Goal: Communication & Community: Answer question/provide support

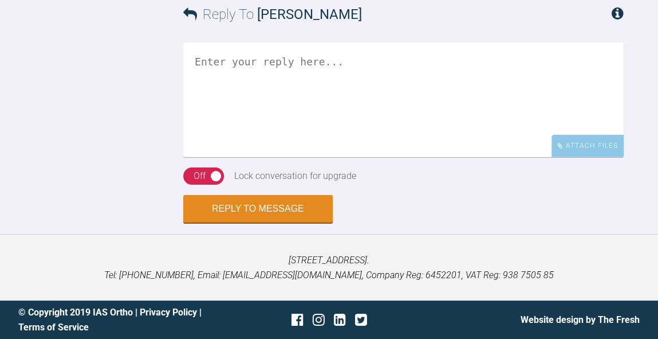
scroll to position [2571, 0]
click at [303, 157] on textarea at bounding box center [403, 99] width 441 height 115
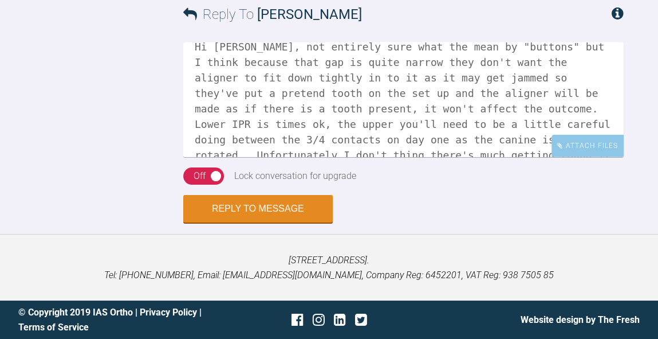
scroll to position [14, 0]
click at [384, 127] on textarea "Hi Catie, not entirely sure what the mean by "buttons" but I think because that…" at bounding box center [403, 99] width 441 height 115
click at [363, 137] on textarea "Hi Catie, not entirely sure what the mean by "buttons" but I think because that…" at bounding box center [403, 99] width 441 height 115
click at [380, 123] on textarea "Hi Catie, not entirely sure what the mean by "buttons" but I think because that…" at bounding box center [403, 99] width 441 height 115
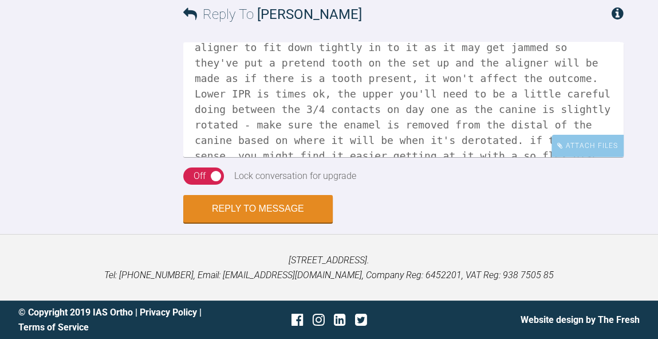
scroll to position [45, 0]
click at [351, 136] on textarea "Hi Catie, not entirely sure what the mean by "buttons" but I think because that…" at bounding box center [403, 99] width 441 height 115
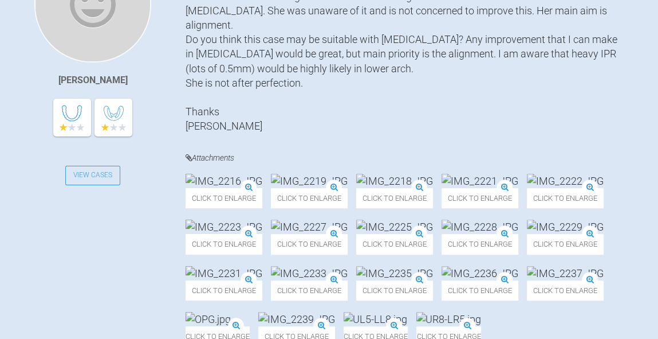
scroll to position [367, 0]
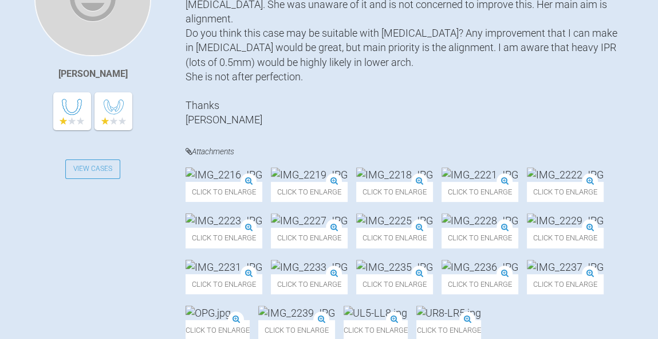
click at [348, 180] on img at bounding box center [309, 174] width 77 height 14
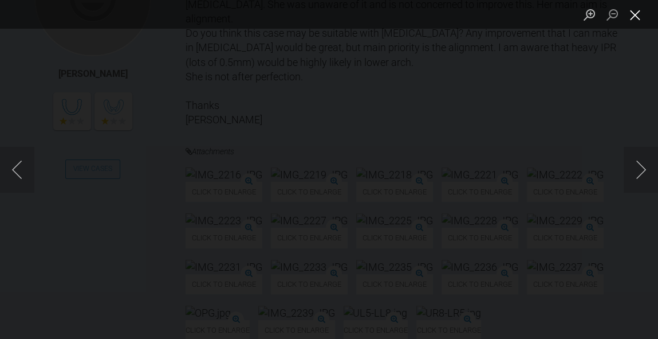
click at [637, 21] on button "Close lightbox" at bounding box center [635, 15] width 23 height 20
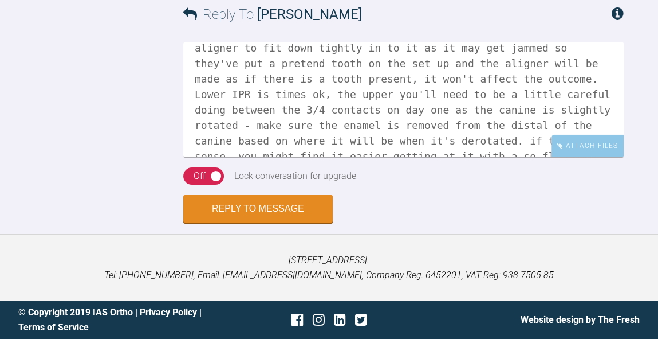
scroll to position [2736, 0]
click at [385, 134] on textarea "Hi Catie, not entirely sure what the mean by "buttons" but I think because that…" at bounding box center [403, 99] width 441 height 115
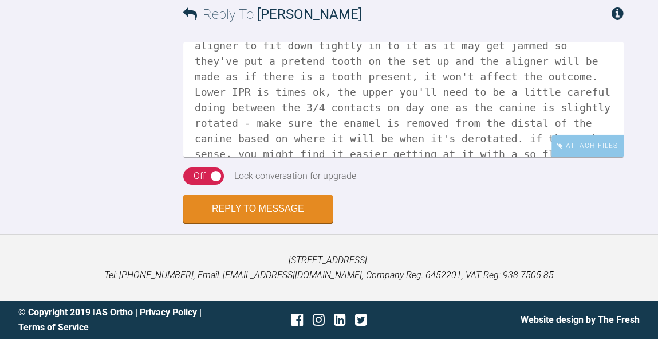
scroll to position [75, 0]
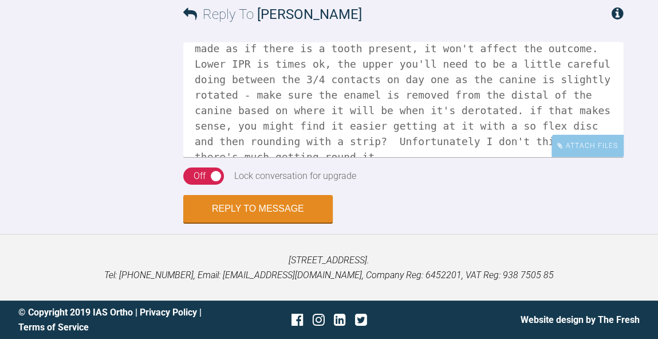
click at [371, 140] on textarea "Hi Catie, not entirely sure what the mean by "buttons" but I think because that…" at bounding box center [403, 99] width 441 height 115
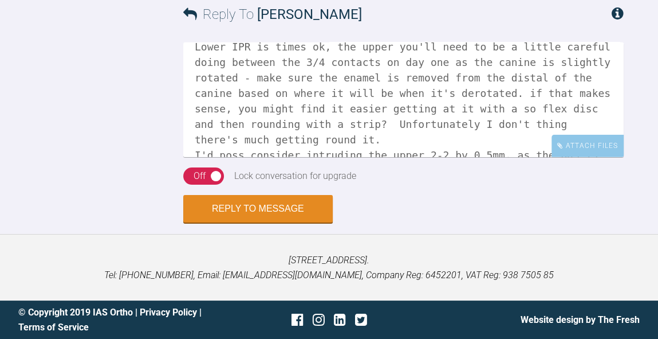
scroll to position [108, 0]
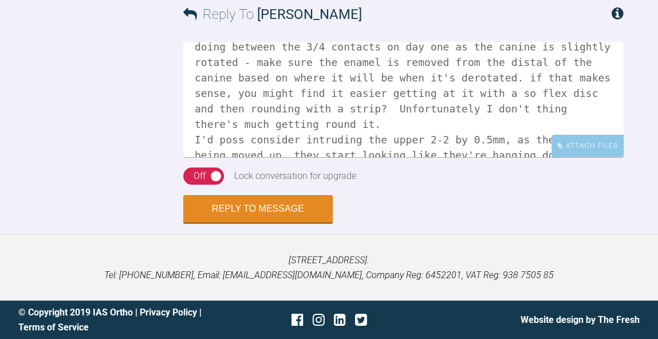
click at [570, 105] on textarea "Hi Catie, not entirely sure what the mean by "buttons" but I think because that…" at bounding box center [403, 99] width 441 height 115
click at [591, 105] on textarea "Hi Catie, not entirely sure what the mean by "buttons" but I think because that…" at bounding box center [403, 99] width 441 height 115
click at [411, 115] on textarea "Hi Catie, not entirely sure what the mean by "buttons" but I think because that…" at bounding box center [403, 99] width 441 height 115
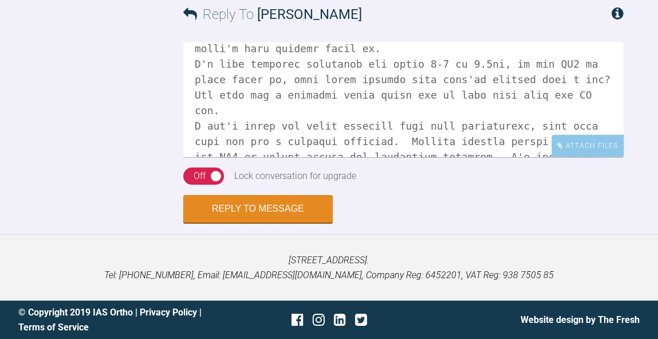
scroll to position [241, 0]
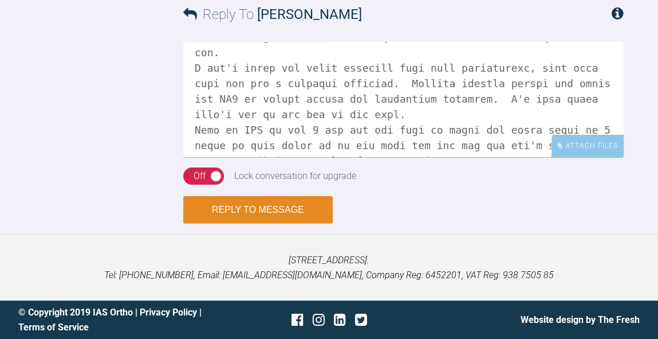
type textarea "Hi Catie, not entirely sure what the mean by "buttons" but I think because that…"
click at [268, 206] on button "Reply to Message" at bounding box center [258, 210] width 150 height 28
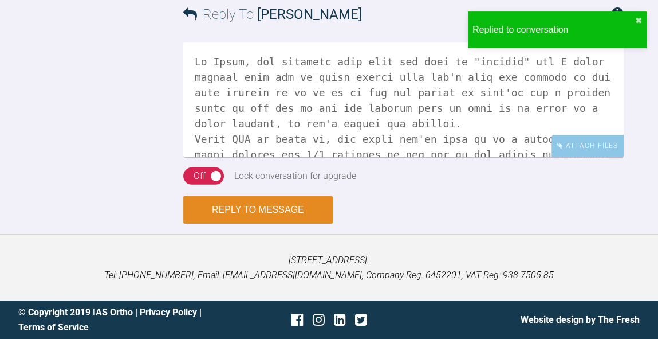
scroll to position [2935, 0]
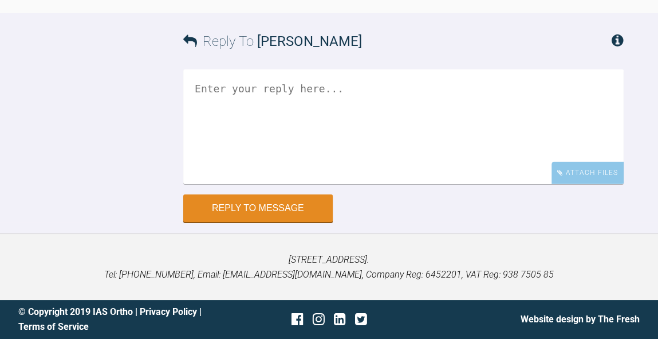
scroll to position [9263, 0]
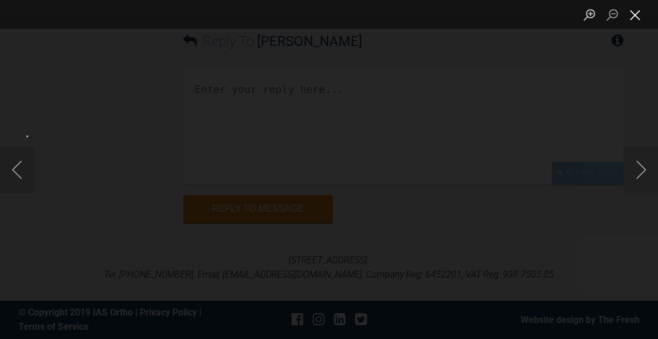
click at [639, 21] on button "Close lightbox" at bounding box center [635, 15] width 23 height 20
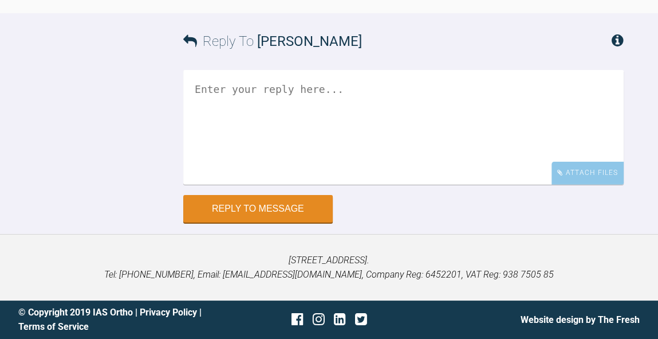
scroll to position [9173, 0]
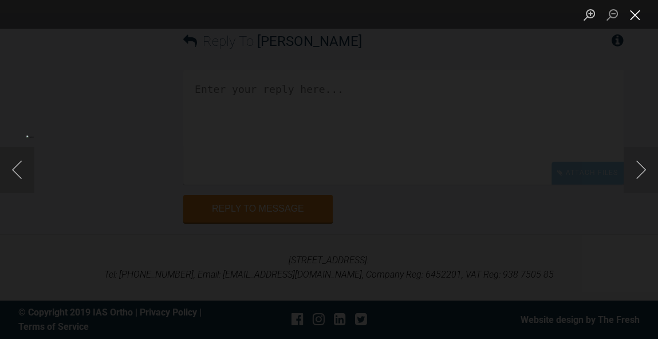
click at [634, 23] on button "Close lightbox" at bounding box center [635, 15] width 23 height 20
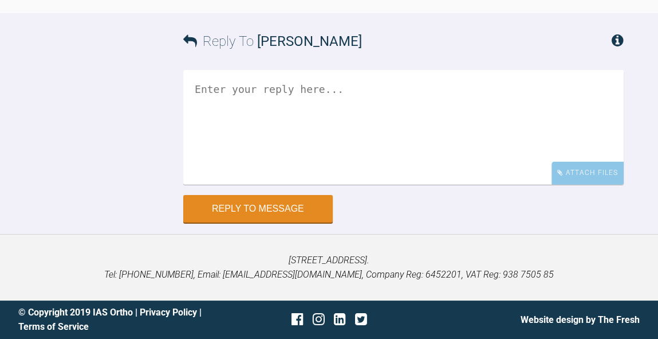
scroll to position [9085, 0]
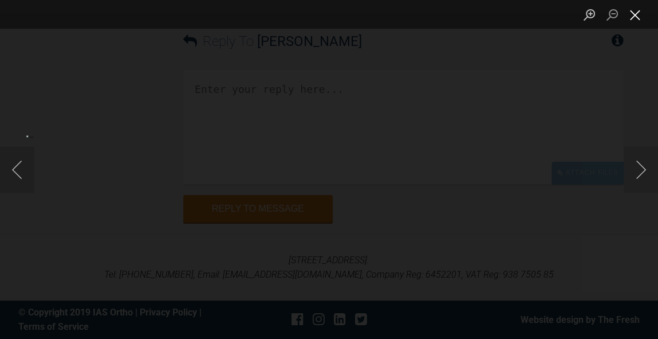
click at [634, 19] on button "Close lightbox" at bounding box center [635, 15] width 23 height 20
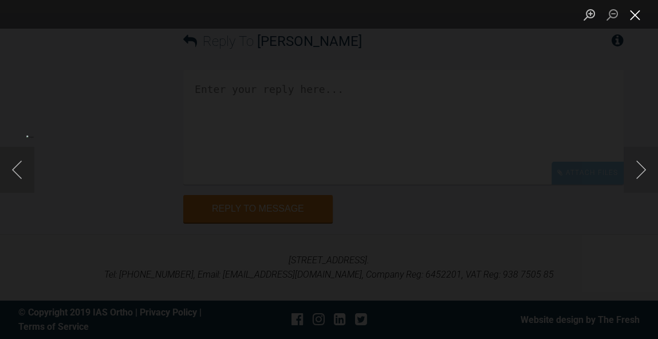
click at [632, 19] on button "Close lightbox" at bounding box center [635, 15] width 23 height 20
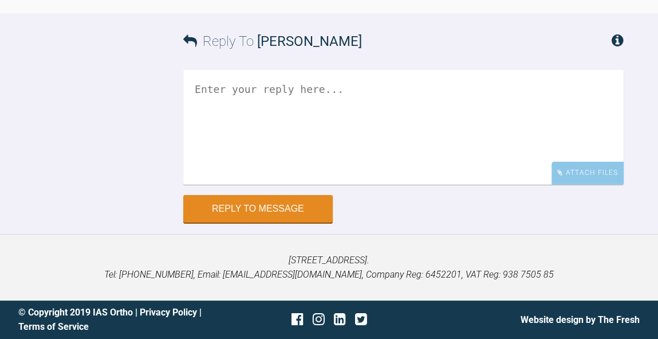
scroll to position [9082, 0]
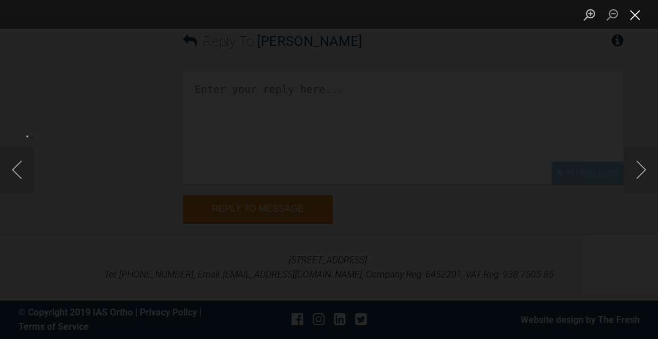
click at [635, 21] on button "Close lightbox" at bounding box center [635, 15] width 23 height 20
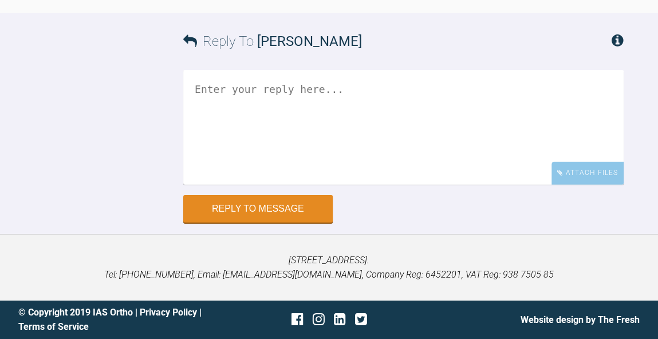
scroll to position [9156, 0]
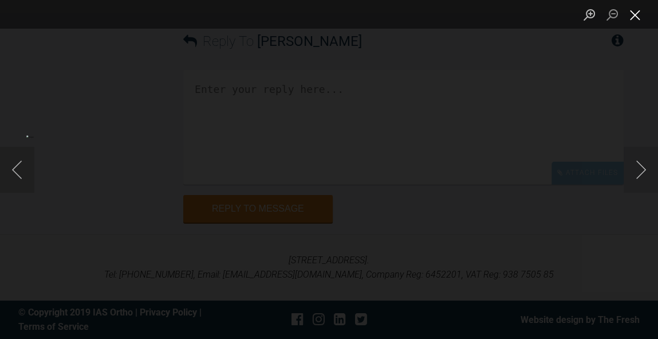
click at [636, 22] on button "Close lightbox" at bounding box center [635, 15] width 23 height 20
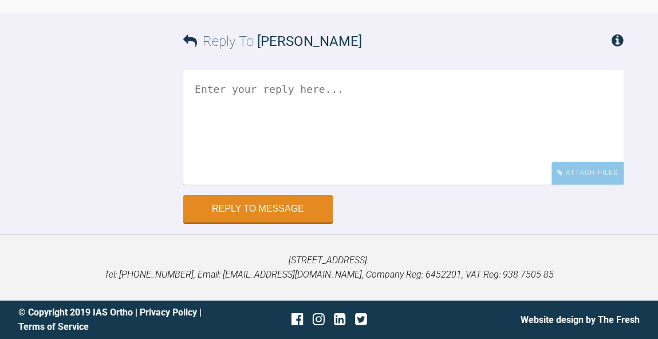
scroll to position [9328, 0]
click at [501, 69] on div "Reply To Chris Pritchard" at bounding box center [403, 41] width 441 height 56
click at [492, 184] on textarea at bounding box center [403, 127] width 441 height 115
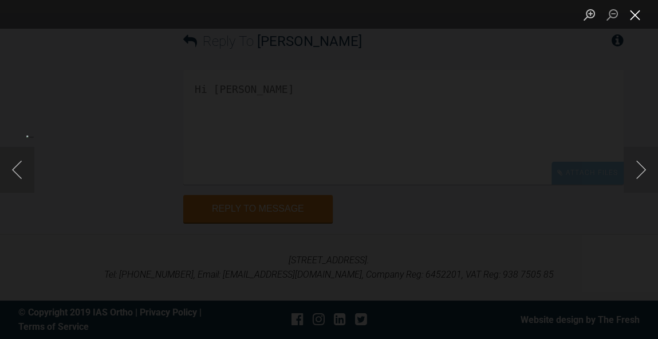
click at [636, 14] on button "Close lightbox" at bounding box center [635, 15] width 23 height 20
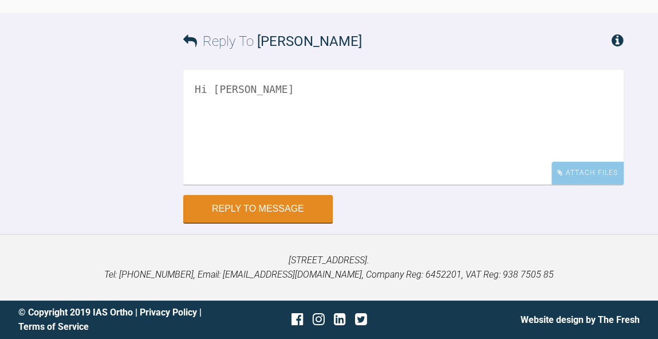
scroll to position [9427, 0]
click at [479, 184] on textarea "Hi Chris" at bounding box center [403, 127] width 441 height 115
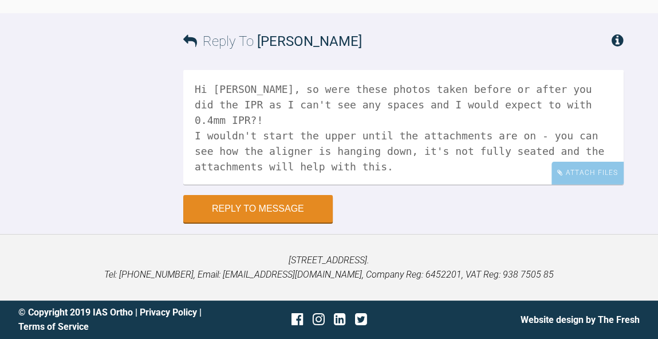
scroll to position [9136, 0]
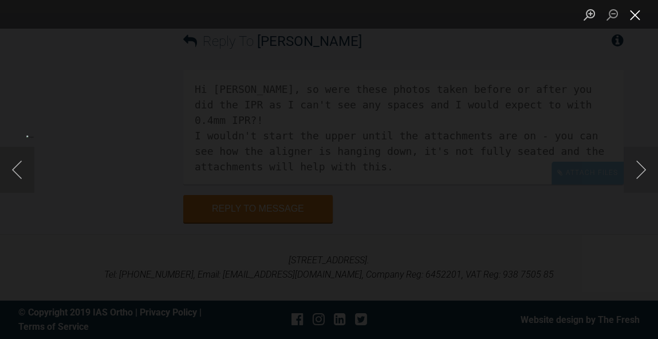
click at [633, 22] on button "Close lightbox" at bounding box center [635, 15] width 23 height 20
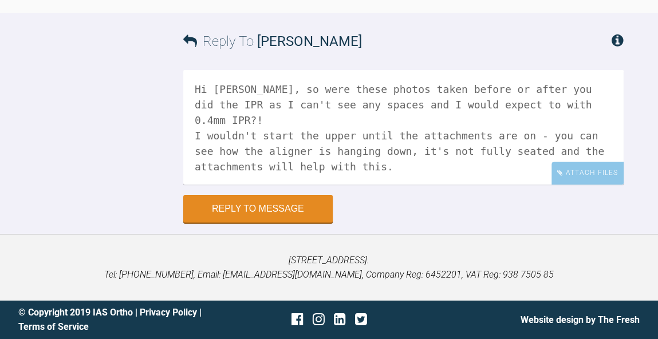
scroll to position [9495, 0]
click at [548, 167] on textarea "Hi Chris, so were these photos taken before or after you did the IPR as I can't…" at bounding box center [403, 127] width 441 height 115
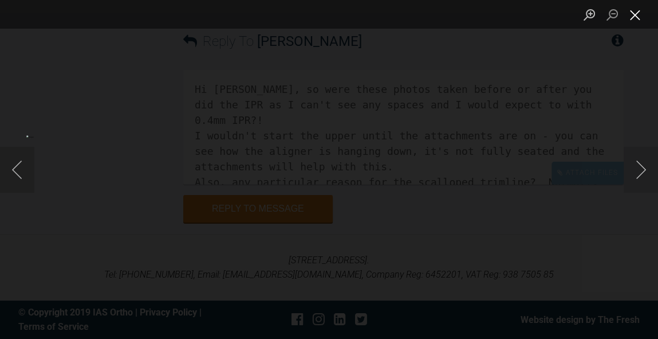
click at [633, 17] on button "Close lightbox" at bounding box center [635, 15] width 23 height 20
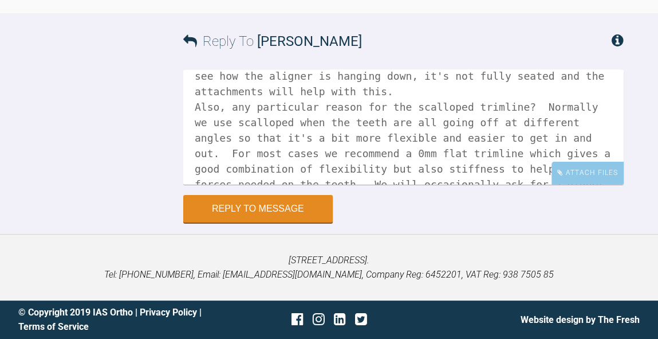
scroll to position [75, 0]
click at [502, 164] on textarea "Hi Chris, so were these photos taken before or after you did the IPR as I can't…" at bounding box center [403, 127] width 441 height 115
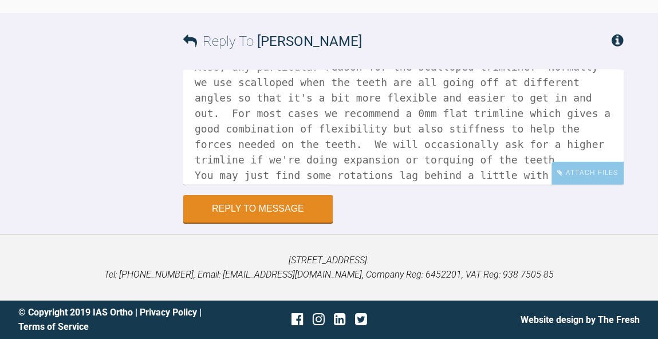
scroll to position [116, 0]
click at [258, 184] on textarea "Hi Chris, so were these photos taken before or after you did the IPR as I can't…" at bounding box center [403, 127] width 441 height 115
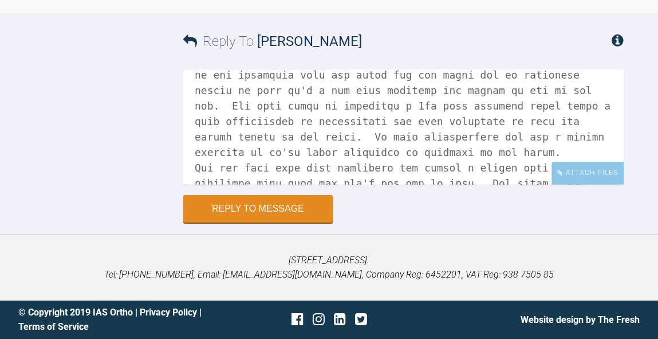
scroll to position [181, 0]
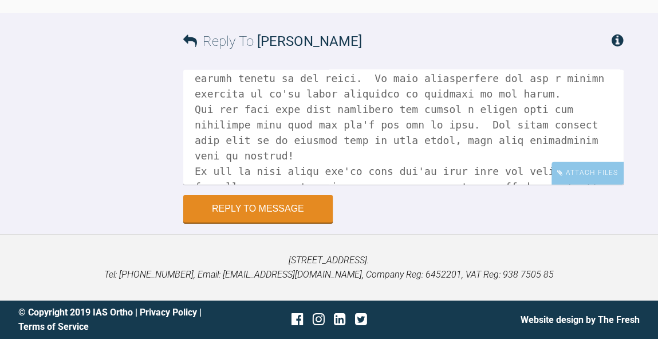
click at [616, 184] on textarea at bounding box center [403, 127] width 441 height 115
click at [264, 184] on textarea at bounding box center [403, 127] width 441 height 115
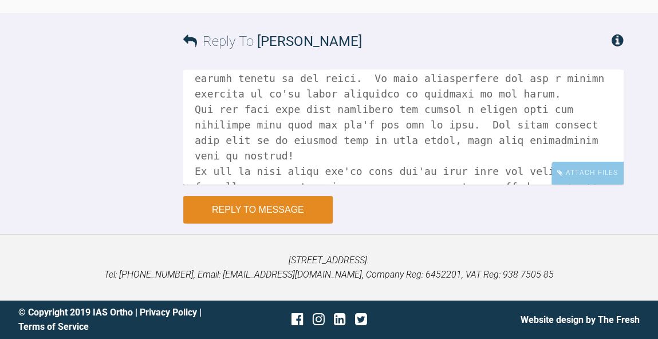
type textarea "Hi Chris, so were these photos taken before or after you did the IPR as I can't…"
click at [293, 223] on button "Reply to Message" at bounding box center [258, 210] width 150 height 28
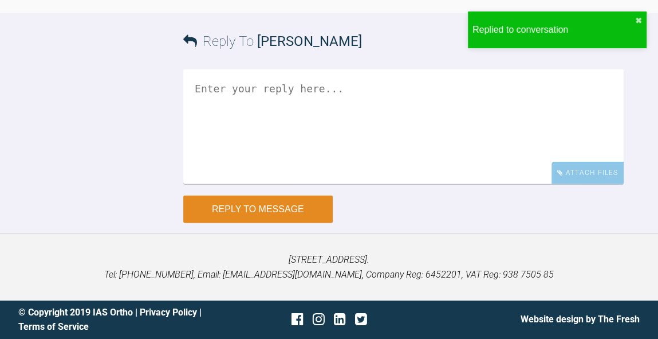
scroll to position [9743, 0]
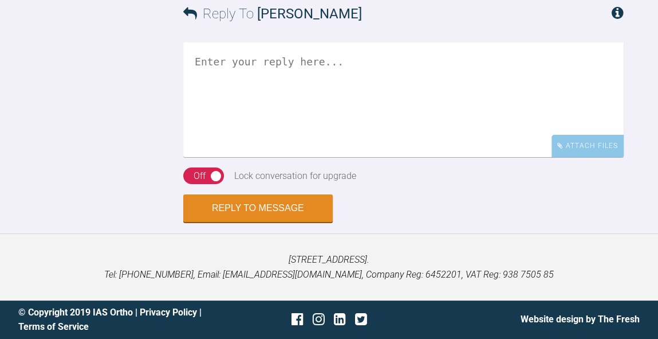
scroll to position [3859, 0]
click at [409, 125] on textarea at bounding box center [403, 99] width 441 height 115
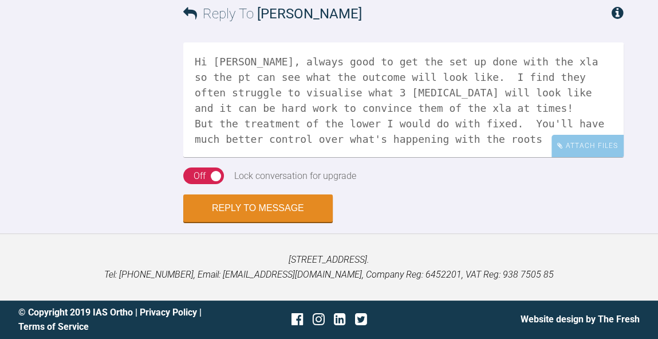
scroll to position [3805, 0]
click at [433, 145] on textarea "Hi Jessica, always good to get the set up done with the xla so the pt can see w…" at bounding box center [403, 99] width 441 height 115
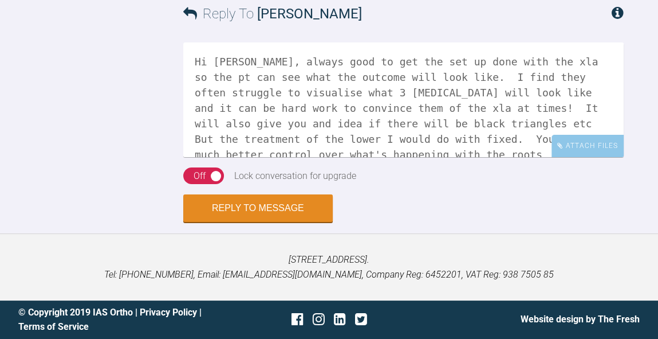
scroll to position [3823, 0]
click at [360, 157] on textarea "Hi Jessica, always good to get the set up done with the xla so the pt can see w…" at bounding box center [403, 99] width 441 height 115
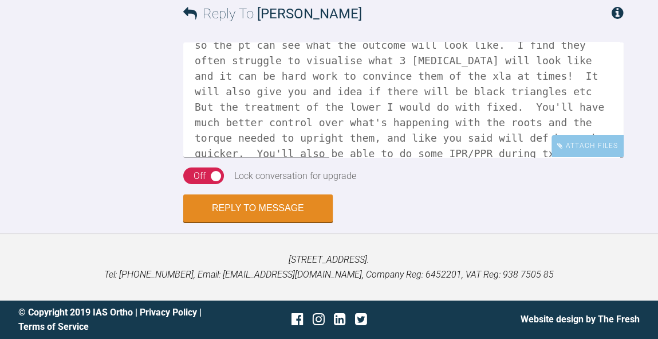
scroll to position [47, 0]
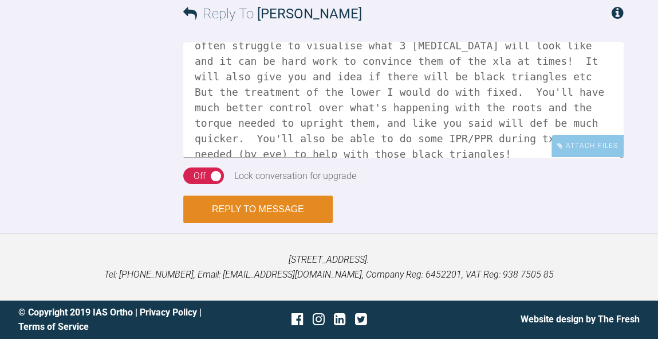
type textarea "Hi Jessica, always good to get the set up done with the xla so the pt can see w…"
click at [301, 211] on button "Reply to Message" at bounding box center [258, 209] width 150 height 28
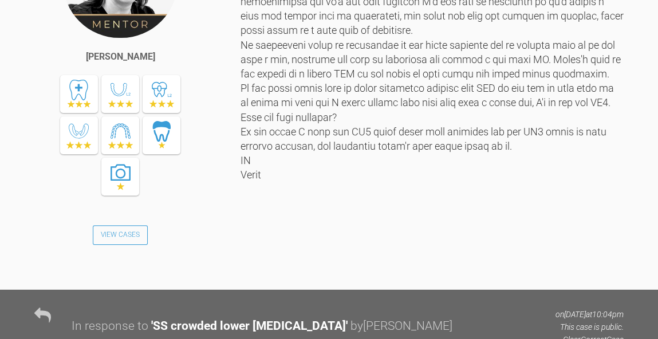
scroll to position [2416, 0]
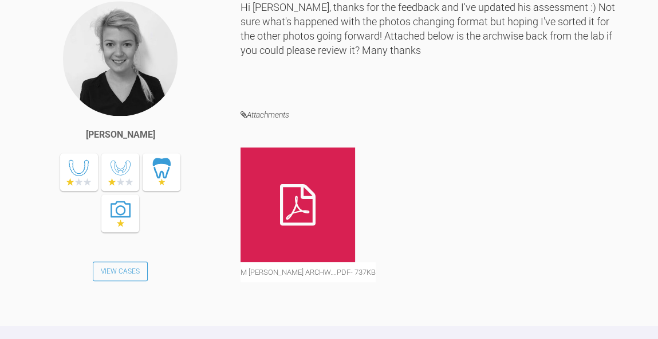
scroll to position [4078, 0]
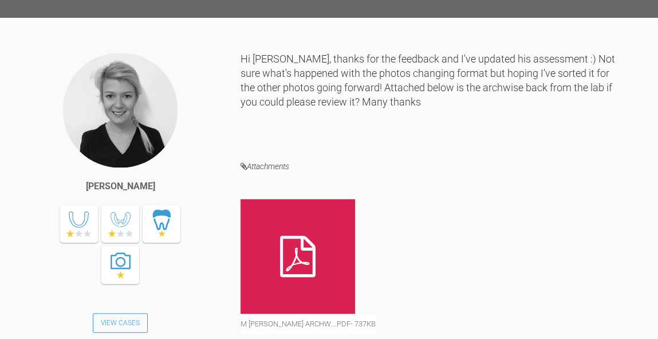
click at [341, 290] on div at bounding box center [298, 256] width 115 height 115
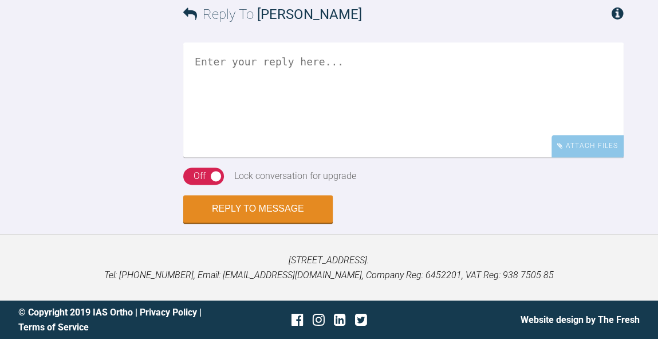
scroll to position [4495, 0]
click at [473, 107] on textarea at bounding box center [403, 99] width 441 height 115
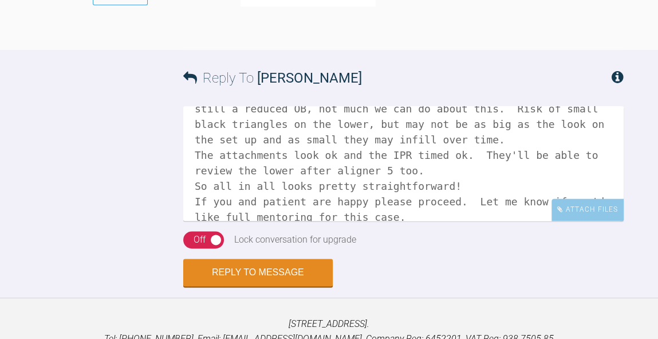
scroll to position [47, 0]
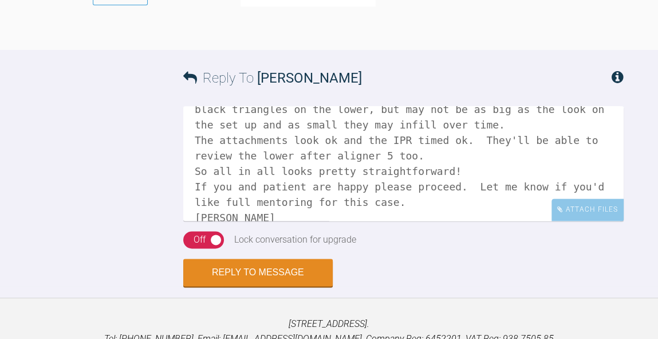
type textarea "Hi Sarah, I think the set up looks ok. Things to note are, still a reduced OB, …"
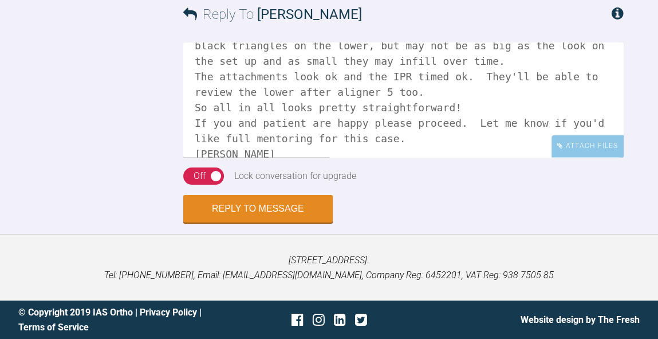
scroll to position [0, 0]
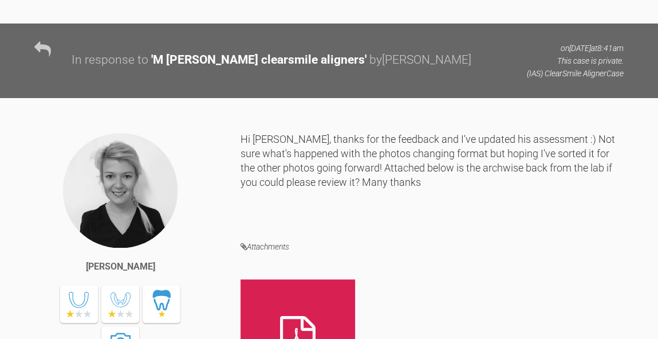
drag, startPoint x: 234, startPoint y: 151, endPoint x: 171, endPoint y: -48, distance: 208.7
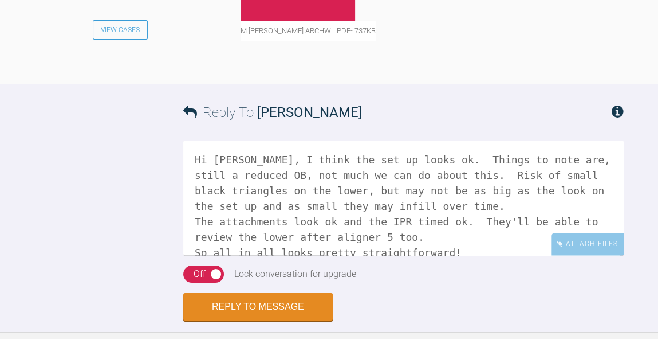
scroll to position [4371, 0]
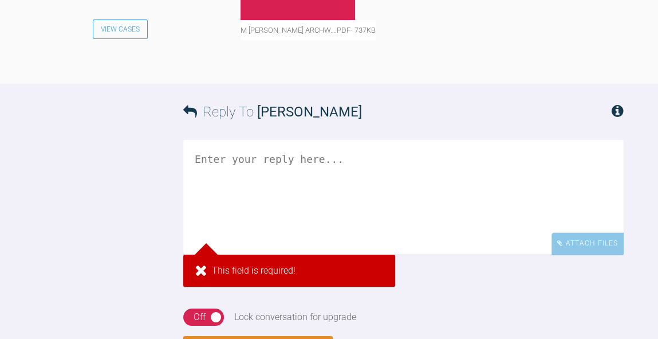
click at [286, 205] on textarea at bounding box center [403, 197] width 441 height 115
type textarea "P"
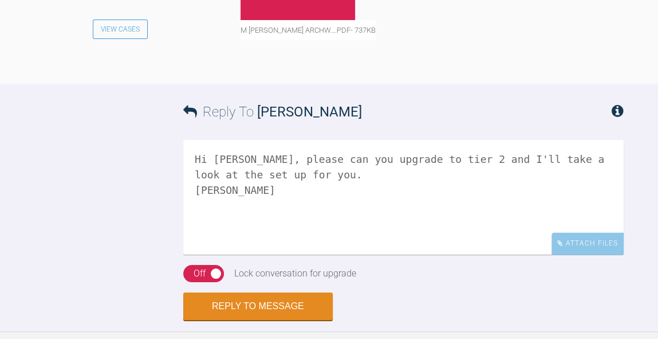
type textarea "Hi Sarah, please can you upgrade to tier 2 and I'll take a look at the set up f…"
click at [197, 281] on div "Off" at bounding box center [200, 273] width 12 height 15
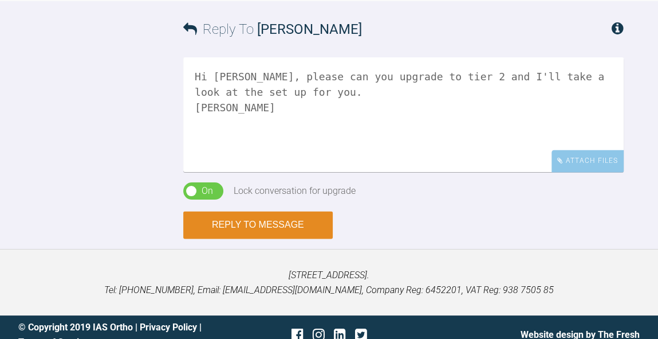
click at [290, 238] on button "Reply to Message" at bounding box center [258, 225] width 150 height 28
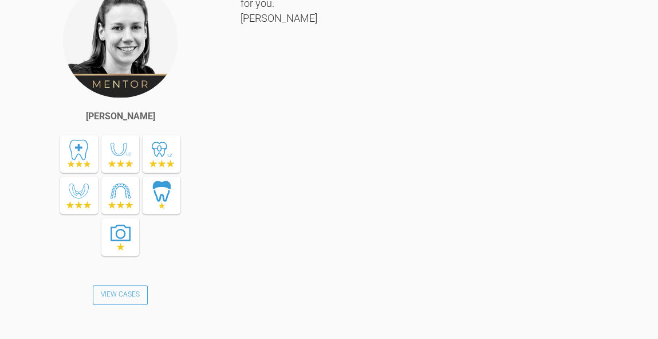
scroll to position [4971, 0]
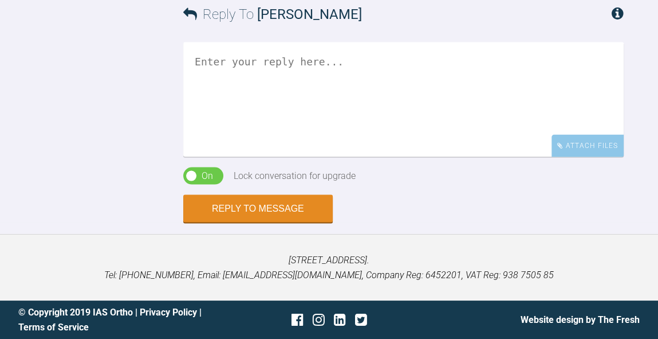
click at [379, 111] on textarea at bounding box center [403, 99] width 441 height 115
paste textarea "Hi Sarah, I think the set up looks ok. Things to note are, still a reduced OB, …"
type textarea "Hi Sarah, I think the set up looks ok. Things to note are, still a reduced OB, …"
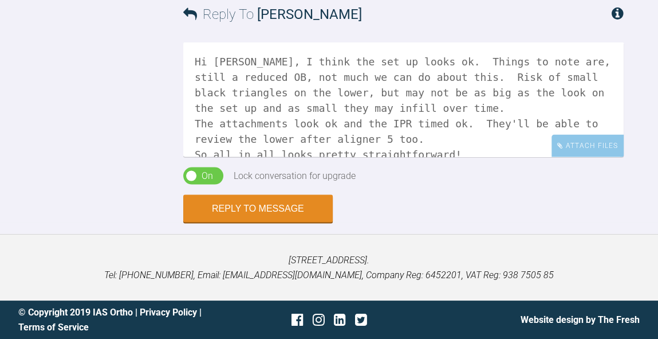
scroll to position [60, 0]
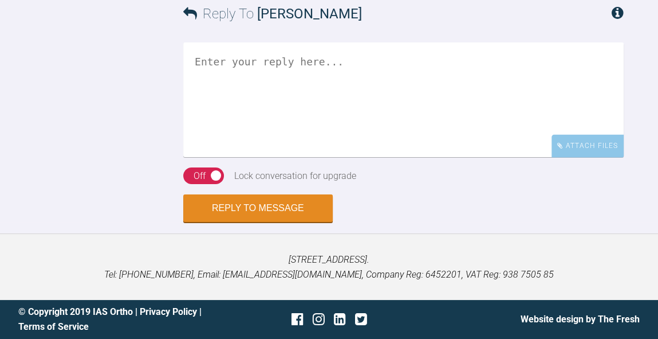
scroll to position [1978, 0]
click at [402, 89] on textarea at bounding box center [403, 99] width 441 height 115
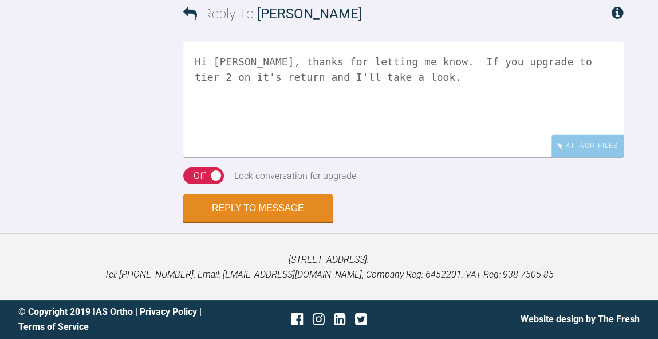
click at [202, 180] on div "Off" at bounding box center [200, 175] width 12 height 15
click at [614, 64] on textarea "Hi Andrew, thanks for letting me know. If you upgrade to tier 2 on it's return …" at bounding box center [403, 99] width 441 height 115
click at [486, 60] on textarea "Hi Andrew, thanks for letting me know. If you upgrade to tier 2 on it's return …" at bounding box center [403, 99] width 441 height 115
click at [606, 67] on textarea "Hi Andrew, thanks for letting me know. If you upgrade to tier 2 on its return a…" at bounding box center [403, 99] width 441 height 115
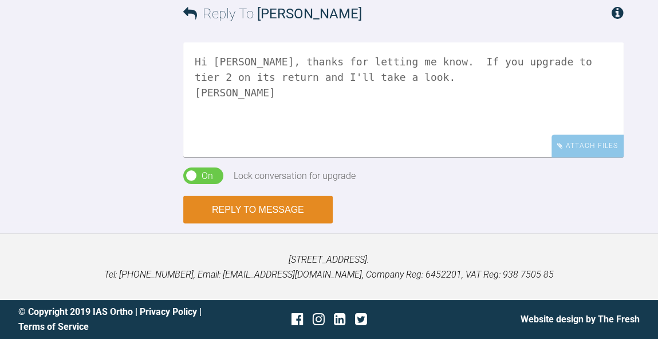
type textarea "Hi Andrew, thanks for letting me know. If you upgrade to tier 2 on its return a…"
click at [285, 210] on button "Reply to Message" at bounding box center [258, 209] width 150 height 28
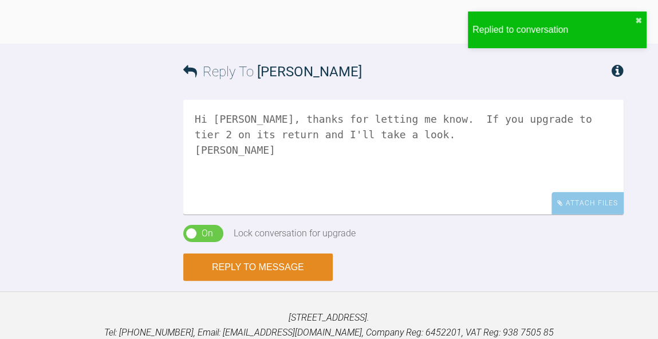
scroll to position [2179, 0]
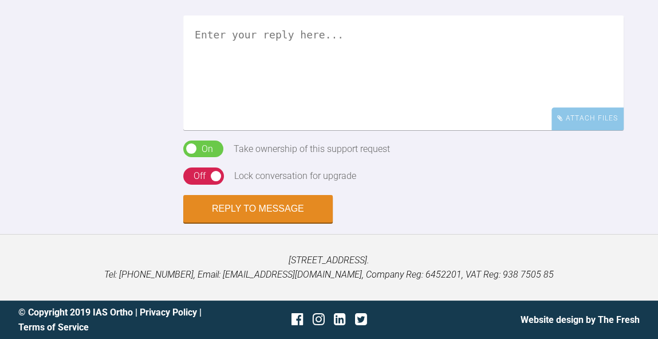
scroll to position [1348, 0]
click at [515, 129] on textarea at bounding box center [403, 72] width 441 height 115
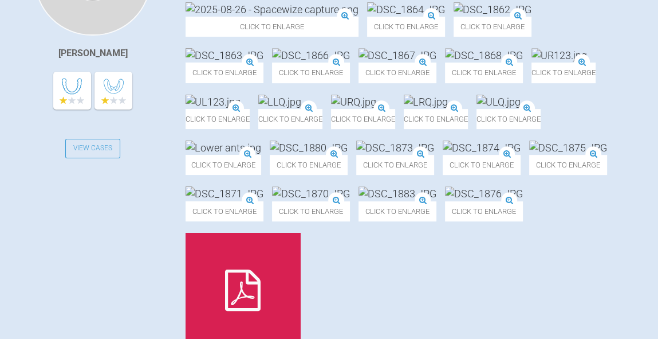
scroll to position [370, 0]
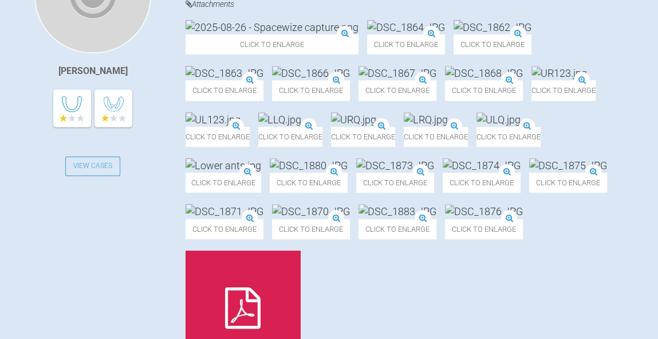
click at [276, 34] on img at bounding box center [272, 27] width 173 height 14
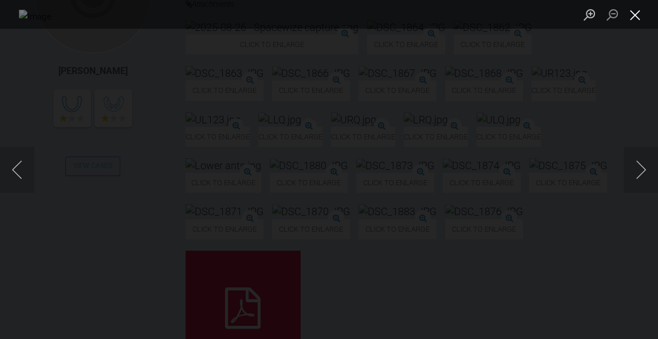
click at [635, 18] on button "Close lightbox" at bounding box center [635, 15] width 23 height 20
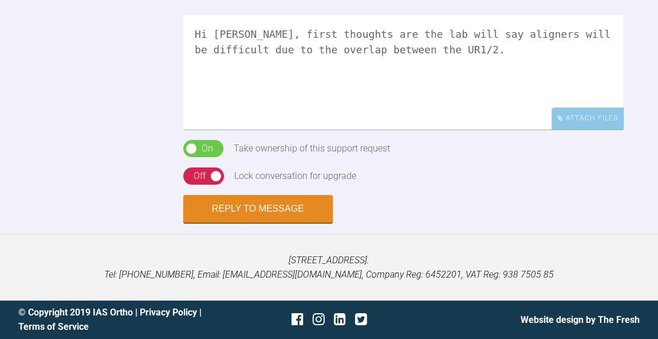
scroll to position [1533, 0]
click at [425, 52] on textarea "Hi [PERSON_NAME], first thoughts are the lab will say aligners will be difficul…" at bounding box center [403, 72] width 441 height 115
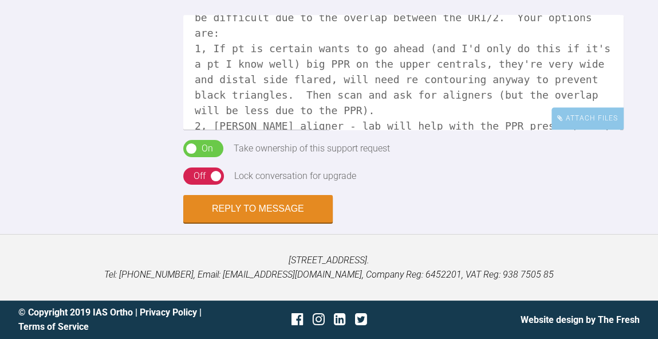
scroll to position [47, 0]
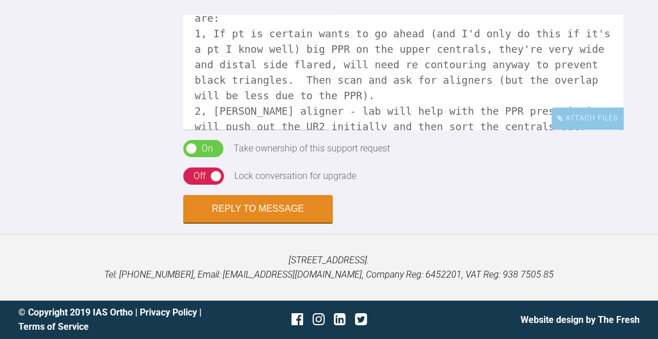
click at [595, 97] on textarea "Hi [PERSON_NAME], first thoughts are the lab will say aligners will be difficul…" at bounding box center [403, 72] width 441 height 115
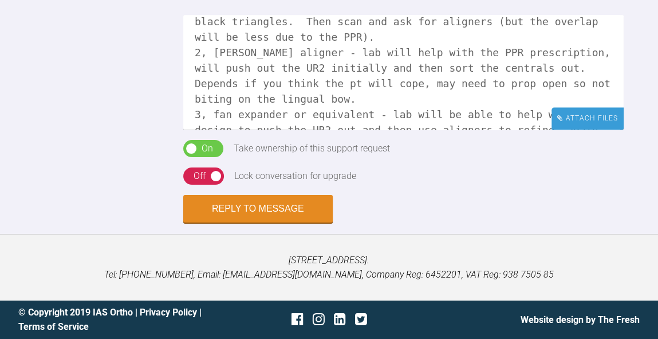
click at [583, 125] on div "Attach Files" at bounding box center [588, 118] width 72 height 22
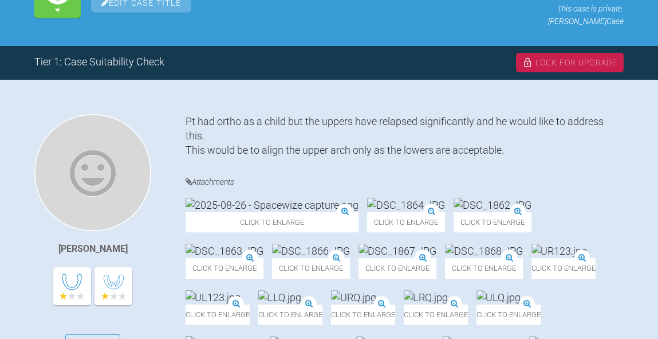
scroll to position [187, 0]
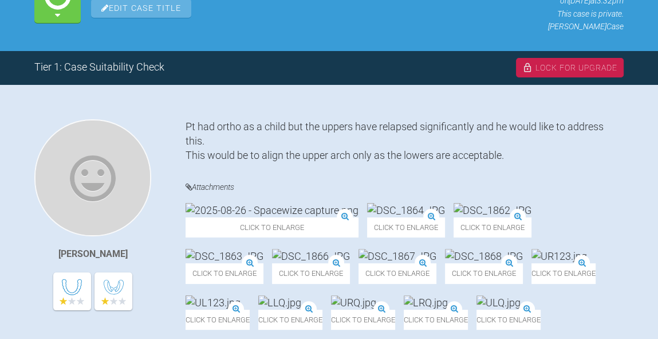
click at [270, 210] on img at bounding box center [272, 210] width 173 height 14
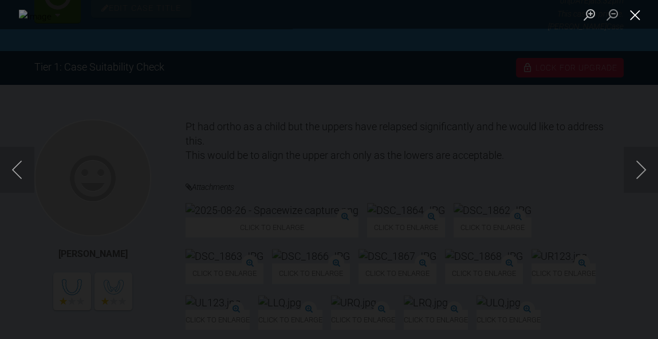
click at [637, 22] on button "Close lightbox" at bounding box center [635, 15] width 23 height 20
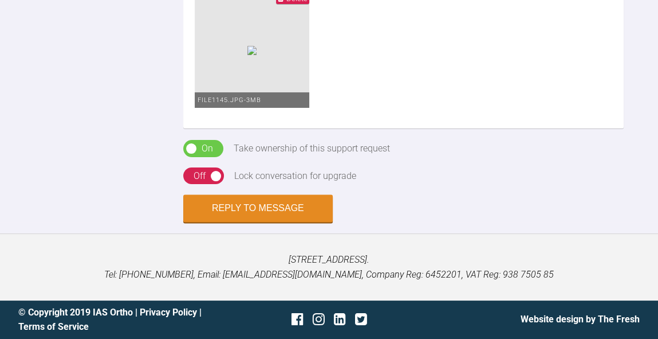
scroll to position [1462, 0]
type textarea "Hi [PERSON_NAME], first thoughts are the lab will say aligners will be difficul…"
click at [254, 223] on button "Reply to Message" at bounding box center [258, 209] width 150 height 28
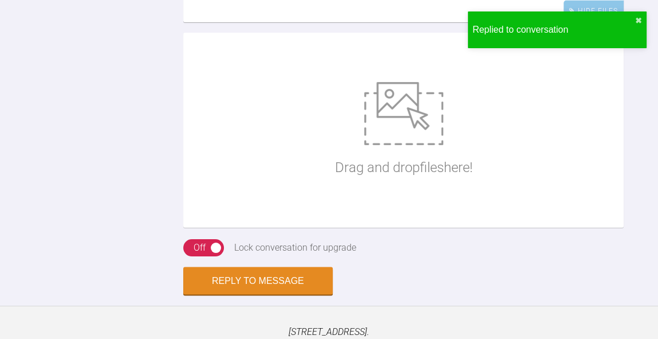
scroll to position [1288, 0]
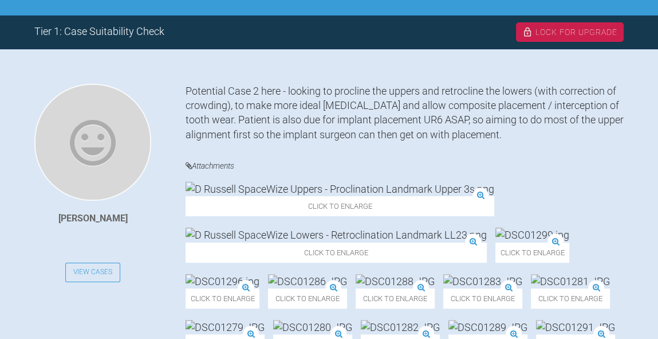
scroll to position [231, 0]
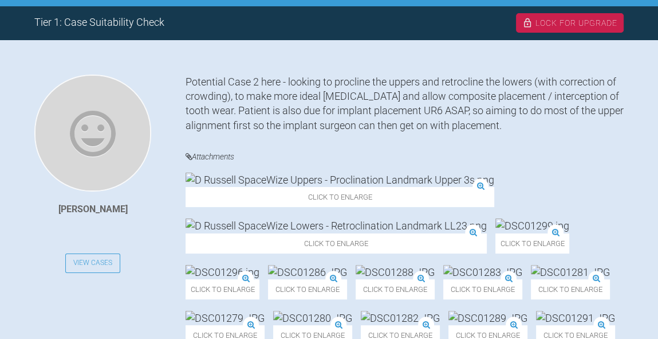
click at [410, 222] on img at bounding box center [336, 225] width 301 height 14
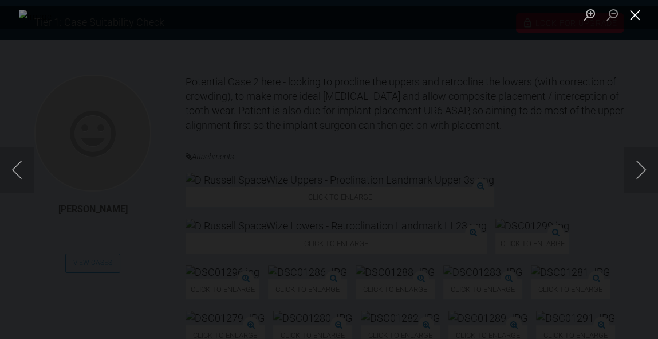
click at [637, 19] on button "Close lightbox" at bounding box center [635, 15] width 23 height 20
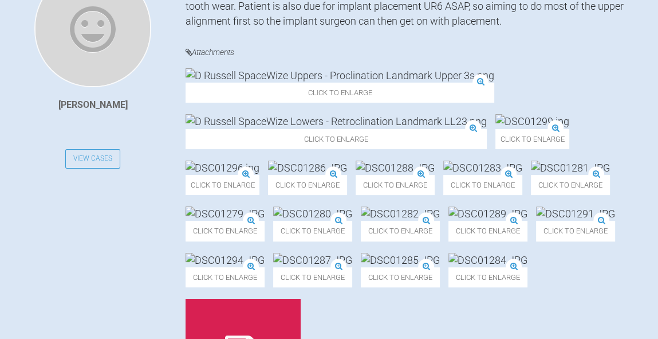
scroll to position [337, 0]
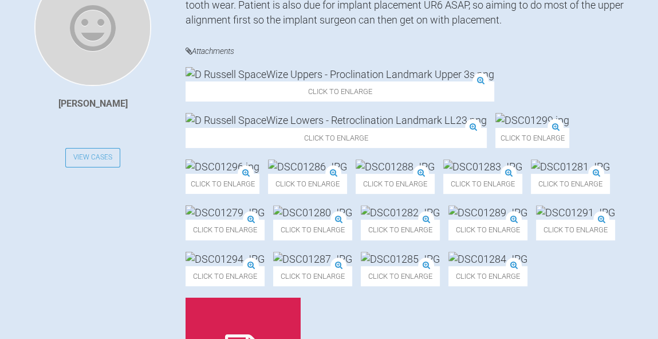
click at [255, 81] on img at bounding box center [340, 74] width 309 height 14
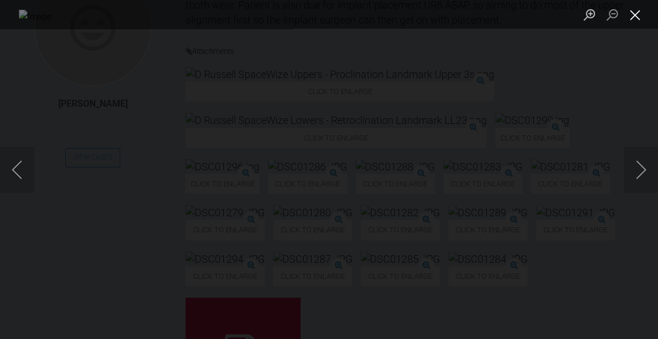
click at [635, 21] on button "Close lightbox" at bounding box center [635, 15] width 23 height 20
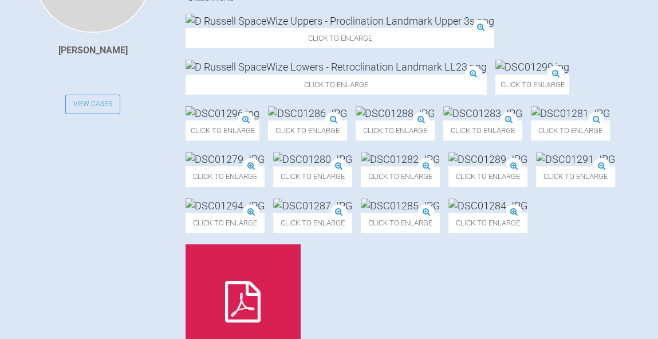
scroll to position [391, 0]
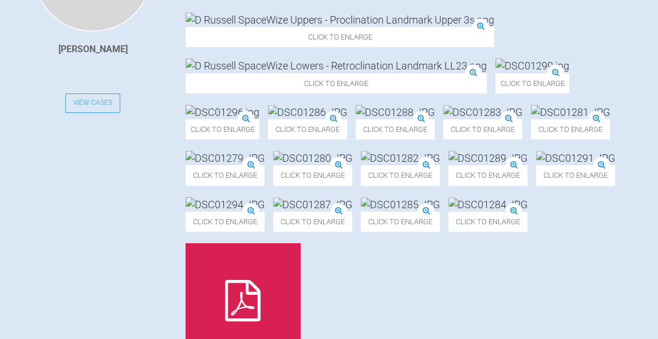
click at [435, 119] on img at bounding box center [395, 112] width 79 height 14
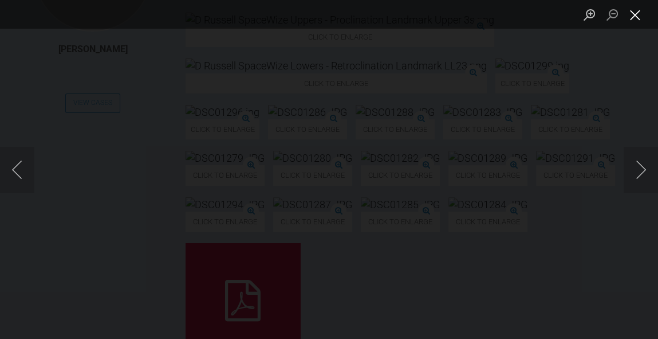
click at [633, 17] on button "Close lightbox" at bounding box center [635, 15] width 23 height 20
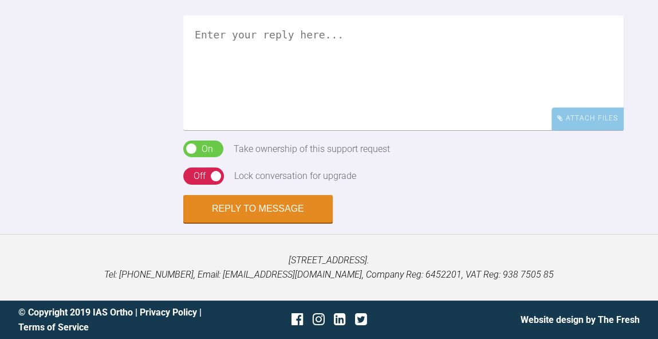
scroll to position [853, 0]
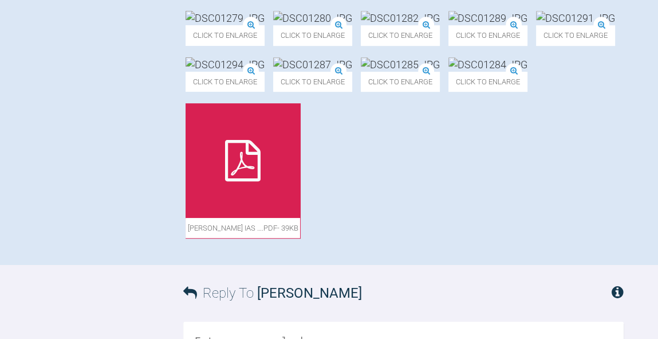
scroll to position [545, 0]
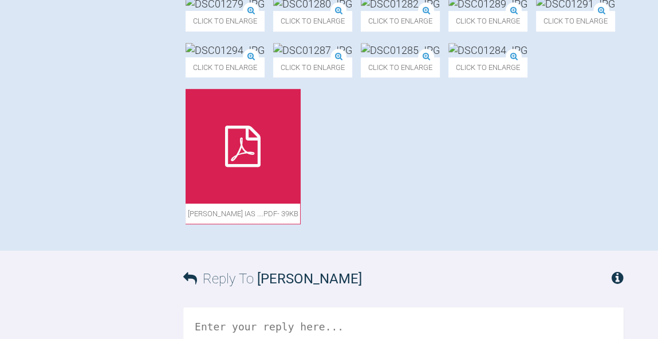
click at [289, 11] on img at bounding box center [312, 4] width 79 height 14
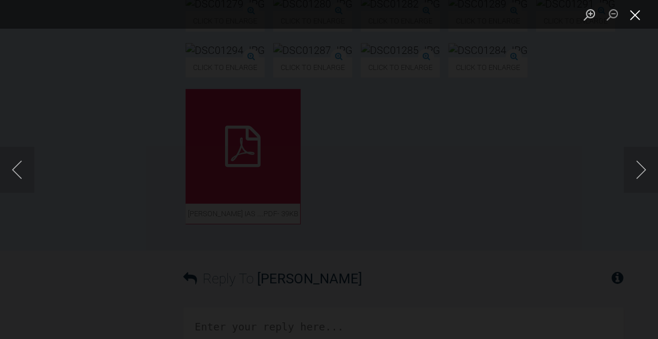
click at [635, 20] on button "Close lightbox" at bounding box center [635, 15] width 23 height 20
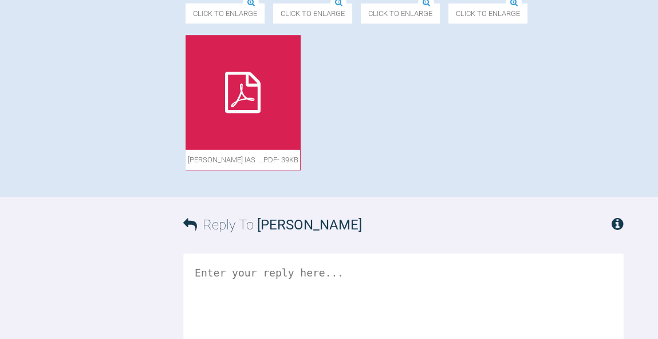
scroll to position [600, 0]
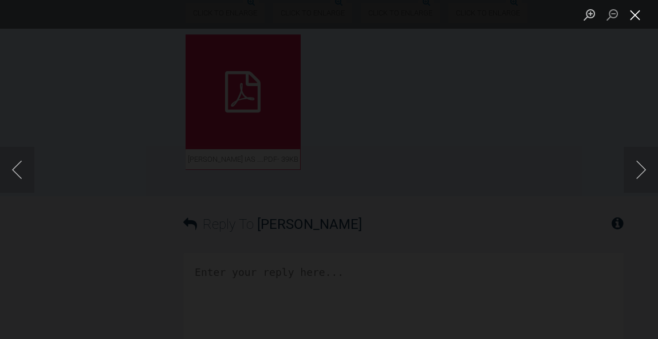
click at [629, 18] on button "Close lightbox" at bounding box center [635, 15] width 23 height 20
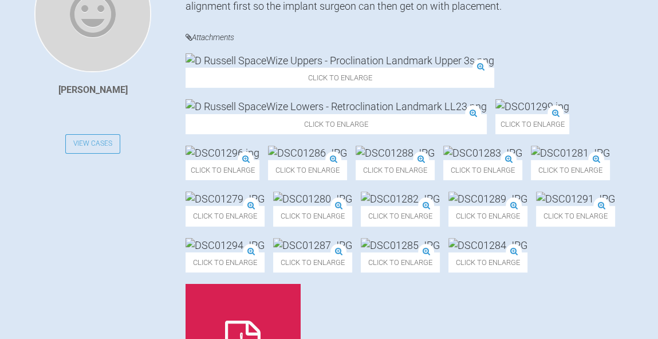
scroll to position [351, 0]
click at [402, 134] on span "Click to enlarge" at bounding box center [336, 124] width 301 height 20
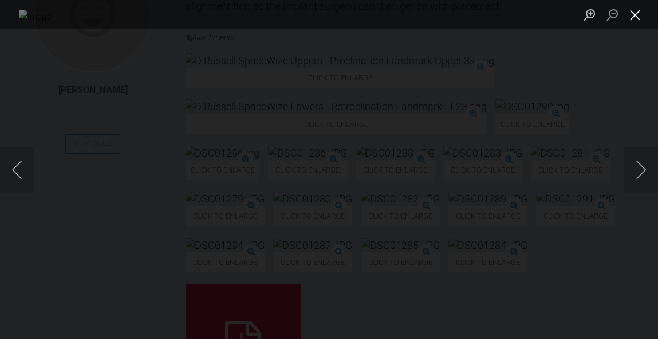
click at [637, 21] on button "Close lightbox" at bounding box center [635, 15] width 23 height 20
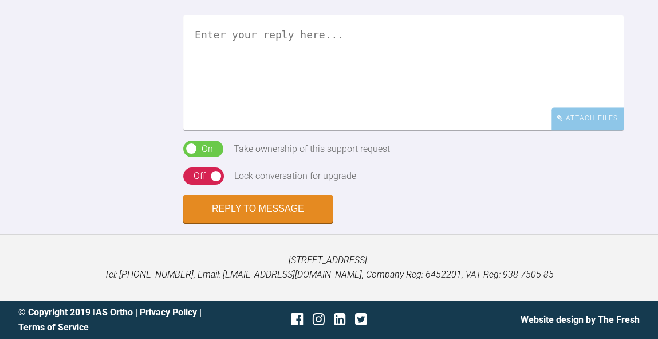
scroll to position [1062, 0]
click at [529, 130] on textarea at bounding box center [403, 72] width 441 height 115
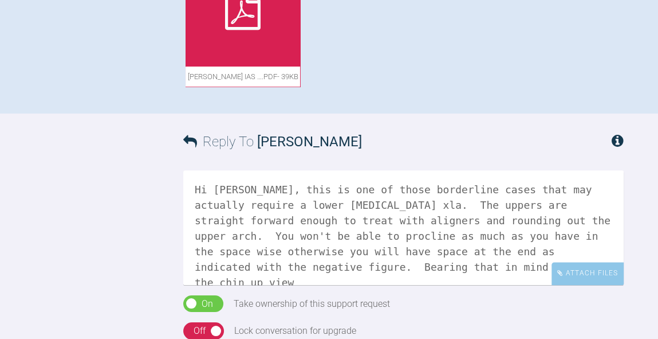
scroll to position [688, 0]
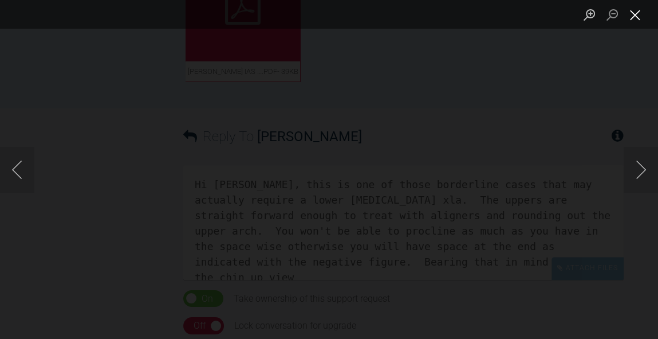
click at [639, 17] on button "Close lightbox" at bounding box center [635, 15] width 23 height 20
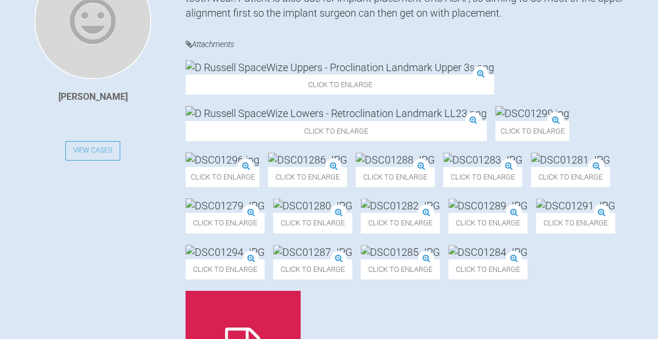
scroll to position [274, 0]
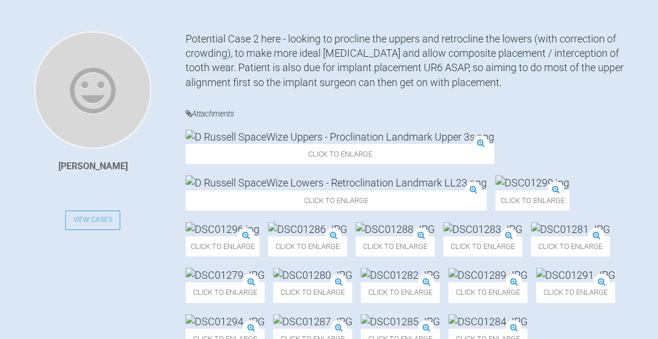
click at [386, 184] on img at bounding box center [336, 182] width 301 height 14
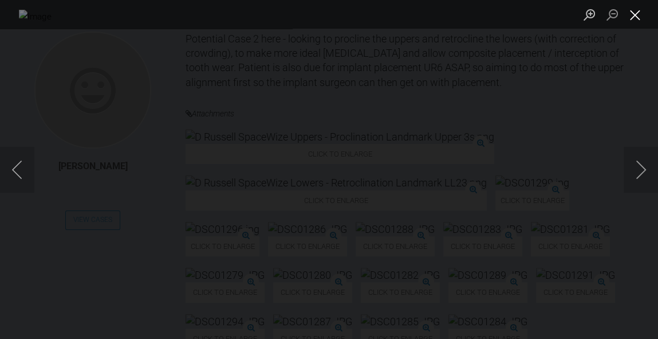
click at [641, 16] on button "Close lightbox" at bounding box center [635, 15] width 23 height 20
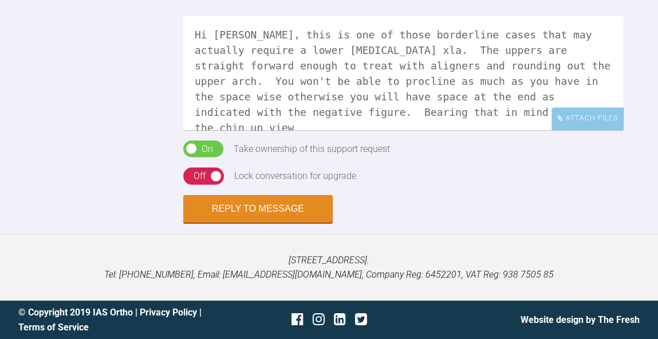
scroll to position [1152, 0]
click at [524, 95] on textarea "Hi Andrew, this is one of those borderline cases that may actually require a lo…" at bounding box center [403, 72] width 441 height 115
click at [422, 103] on textarea "Hi Andrew, this is one of those borderline cases that may actually require a lo…" at bounding box center [403, 72] width 441 height 115
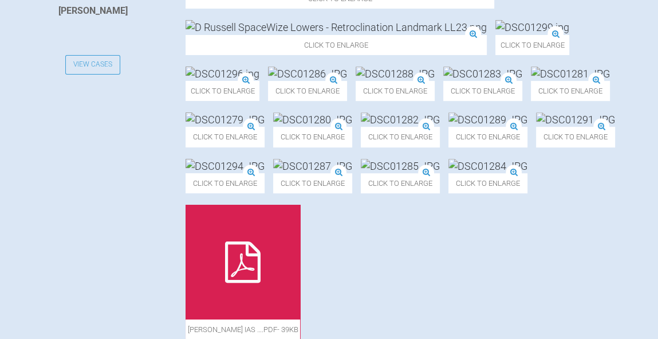
scroll to position [298, 0]
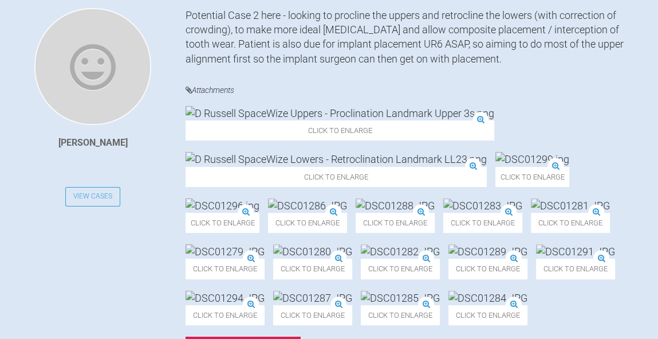
click at [376, 166] on img at bounding box center [336, 159] width 301 height 14
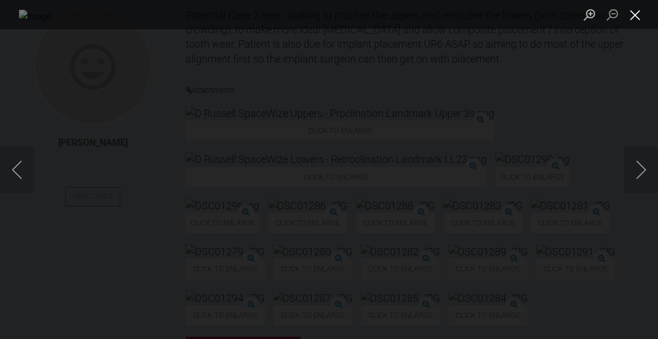
click at [633, 21] on button "Close lightbox" at bounding box center [635, 15] width 23 height 20
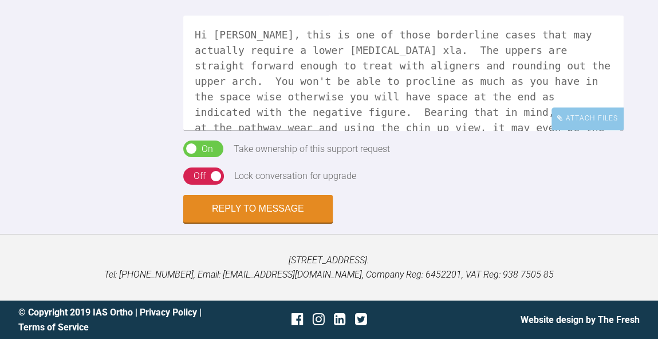
scroll to position [1165, 0]
click at [429, 111] on textarea "Hi Andrew, this is one of those borderline cases that may actually require a lo…" at bounding box center [403, 72] width 441 height 115
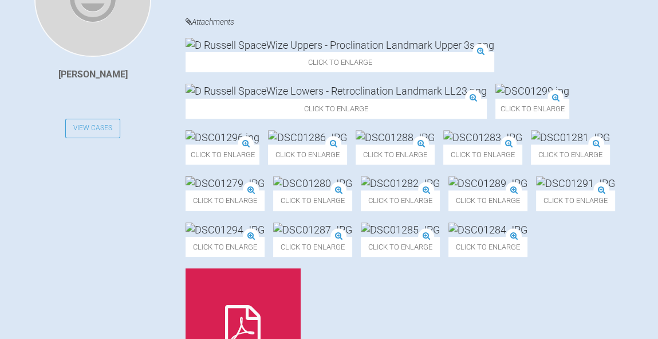
scroll to position [365, 0]
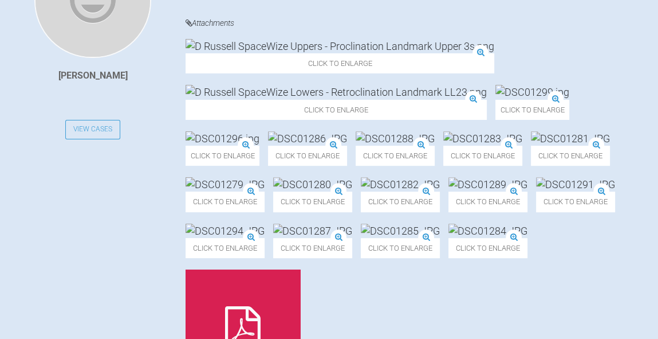
click at [382, 89] on img at bounding box center [336, 92] width 301 height 14
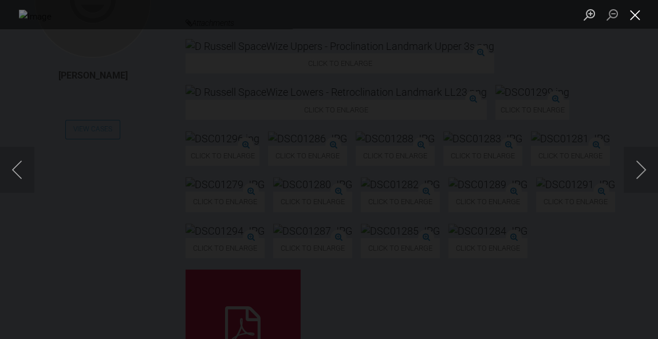
click at [635, 20] on button "Close lightbox" at bounding box center [635, 15] width 23 height 20
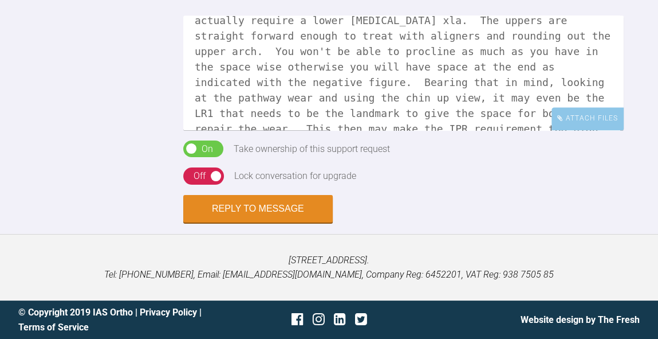
scroll to position [1165, 0]
click at [383, 115] on textarea "Hi Andrew, this is one of those borderline cases that may actually require a lo…" at bounding box center [403, 72] width 441 height 115
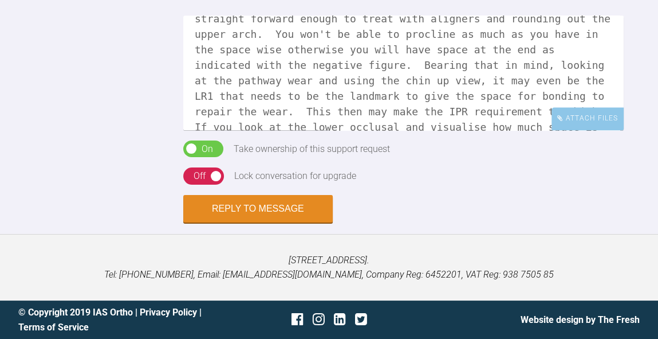
scroll to position [75, 0]
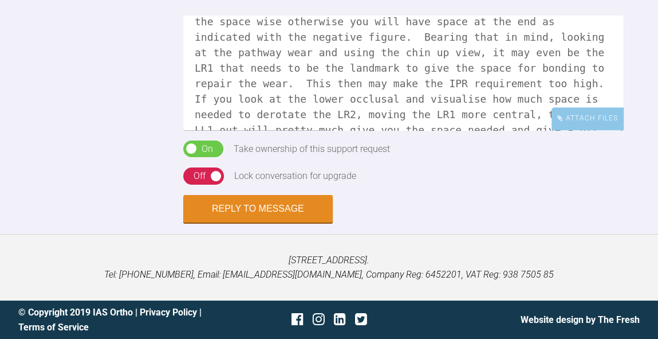
click at [578, 97] on textarea "Hi Andrew, this is one of those borderline cases that may actually require a lo…" at bounding box center [403, 72] width 441 height 115
click at [291, 115] on textarea "Hi Andrew, this is one of those borderline cases that may actually require a lo…" at bounding box center [403, 72] width 441 height 115
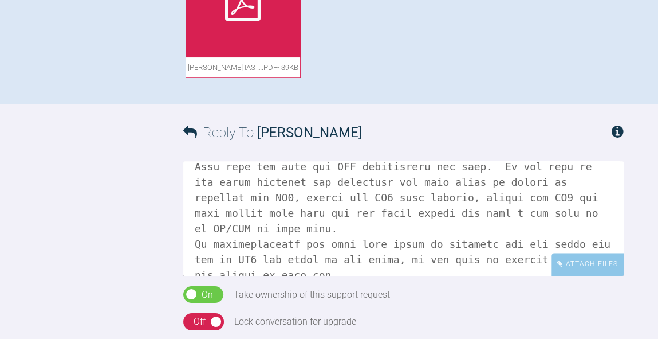
scroll to position [693, 0]
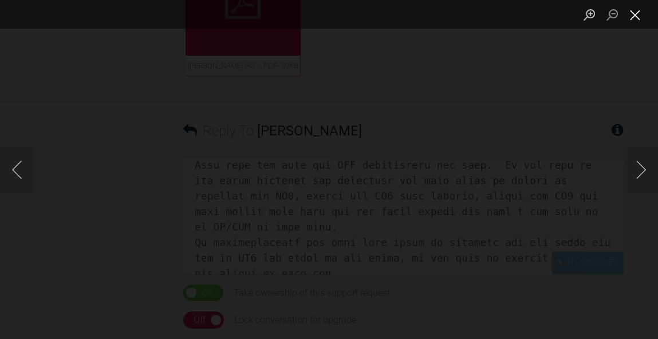
click at [634, 23] on button "Close lightbox" at bounding box center [635, 15] width 23 height 20
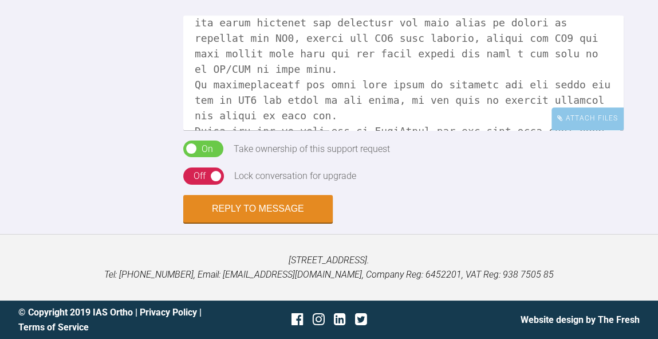
scroll to position [151, 0]
click at [252, 130] on textarea at bounding box center [403, 72] width 441 height 115
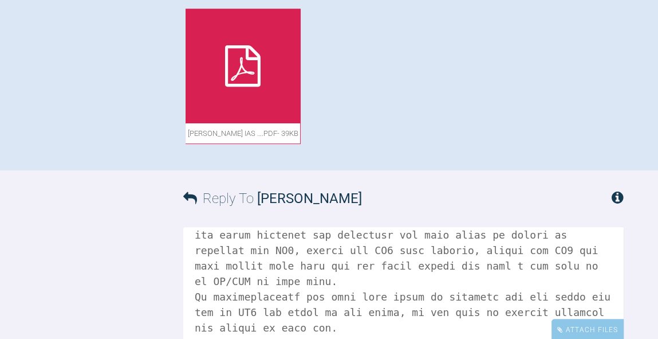
scroll to position [626, 0]
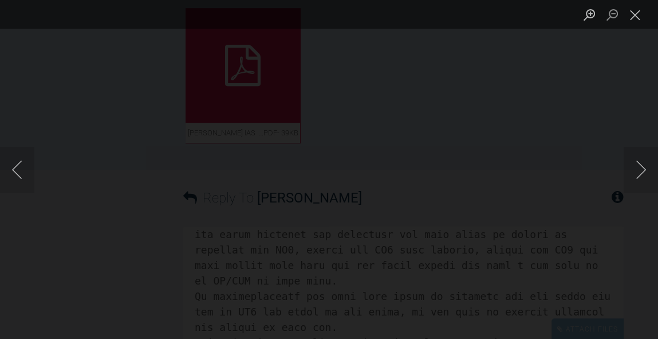
click at [635, 23] on button "Close lightbox" at bounding box center [635, 15] width 23 height 20
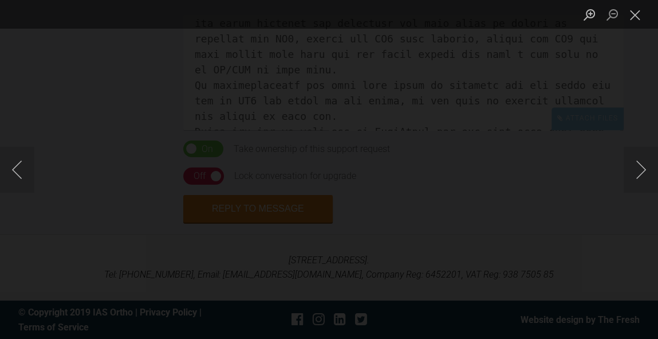
scroll to position [1165, 0]
click at [639, 21] on button "Close lightbox" at bounding box center [635, 15] width 23 height 20
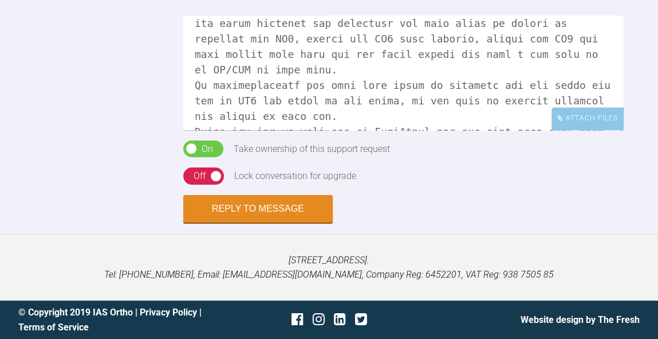
click at [280, 107] on textarea at bounding box center [403, 72] width 441 height 115
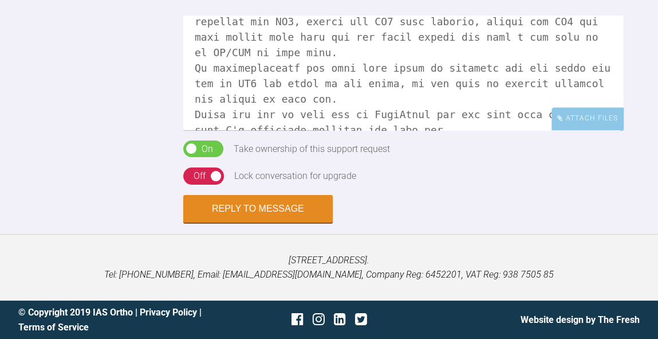
scroll to position [183, 0]
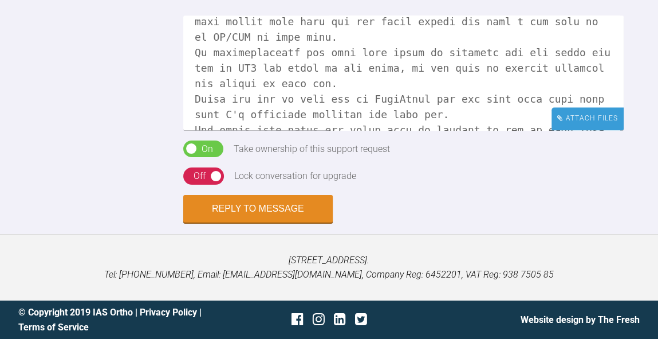
type textarea "Hi Andrew, this is one of those borderline cases that may actually require a lo…"
click at [571, 129] on div "Attach Files" at bounding box center [588, 118] width 72 height 22
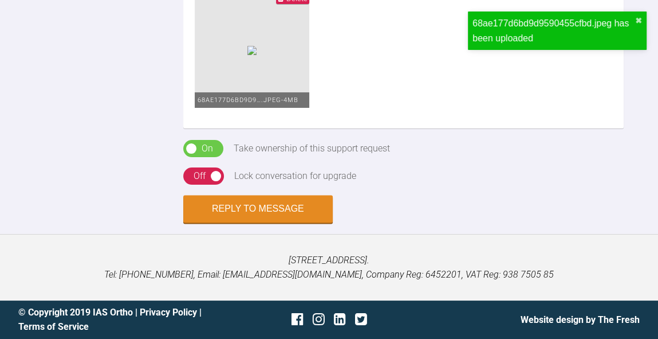
scroll to position [1453, 0]
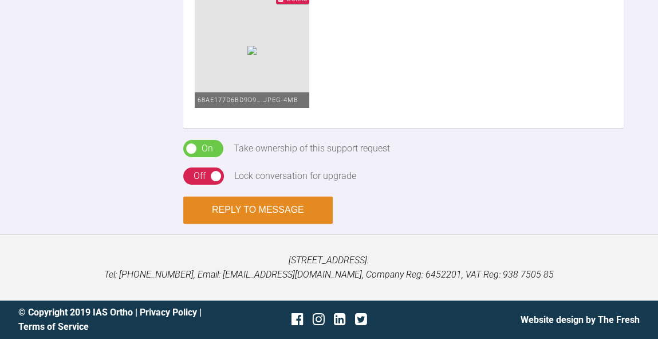
click at [275, 211] on button "Reply to Message" at bounding box center [258, 210] width 150 height 28
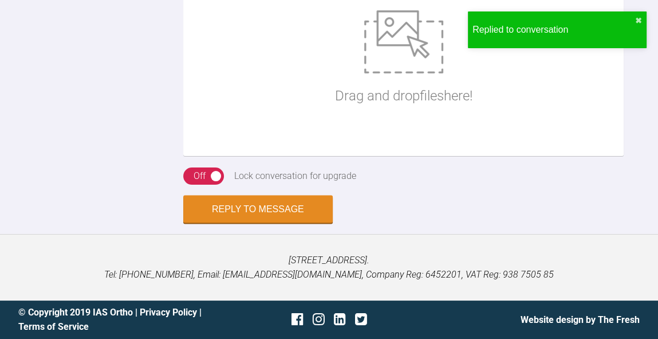
scroll to position [1546, 0]
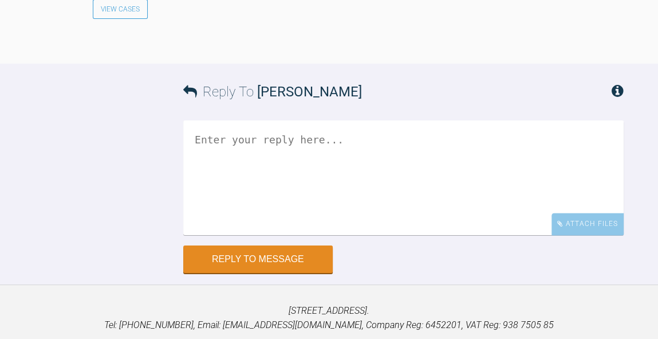
scroll to position [874, 0]
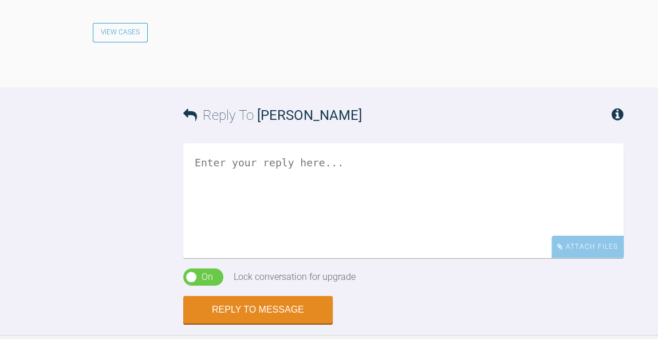
scroll to position [1897, 0]
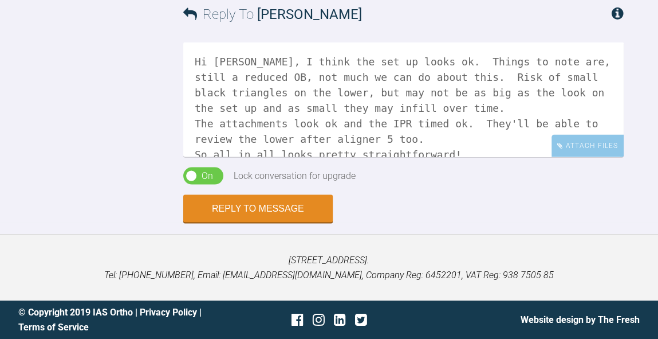
scroll to position [60, 0]
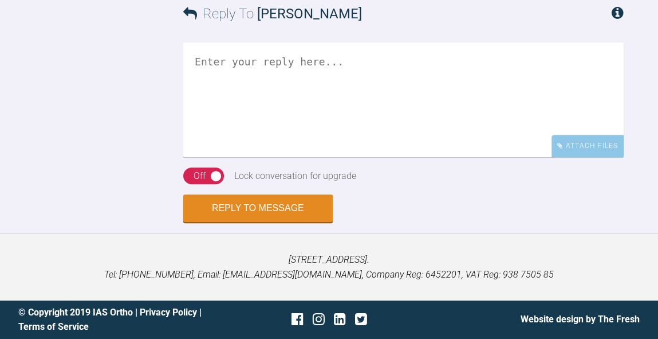
scroll to position [4213, 0]
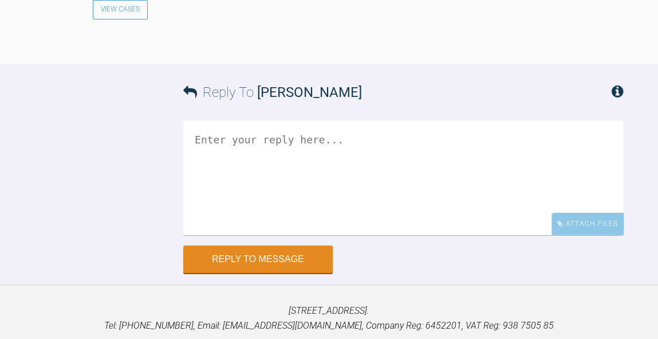
scroll to position [2653, 0]
